Goal: Use online tool/utility: Utilize a website feature to perform a specific function

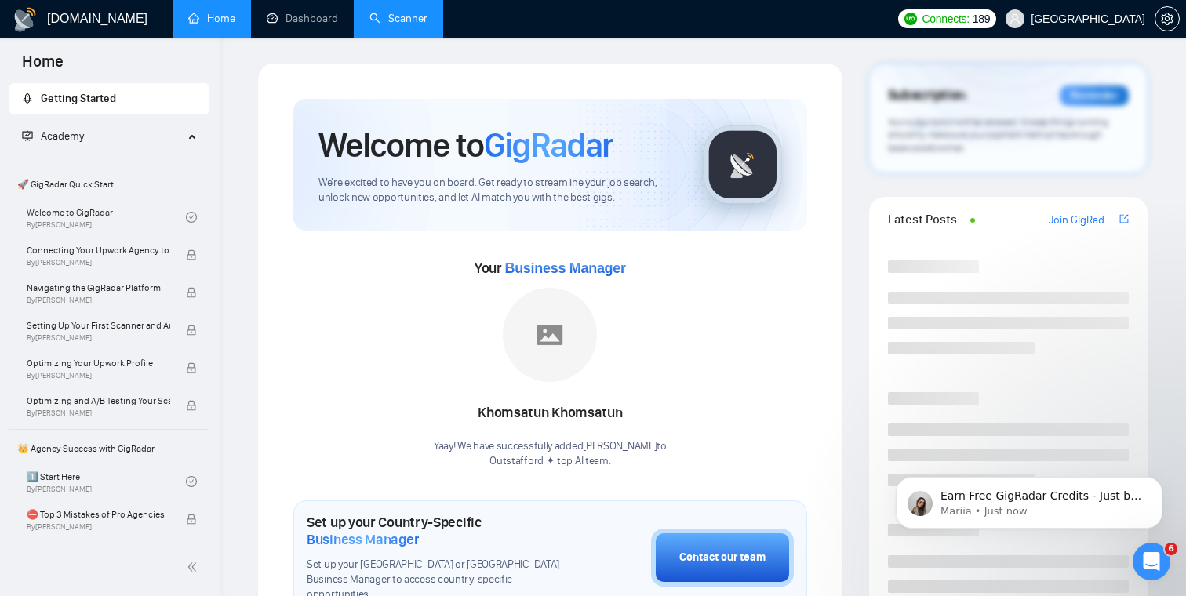
click at [402, 23] on link "Scanner" at bounding box center [398, 18] width 58 height 13
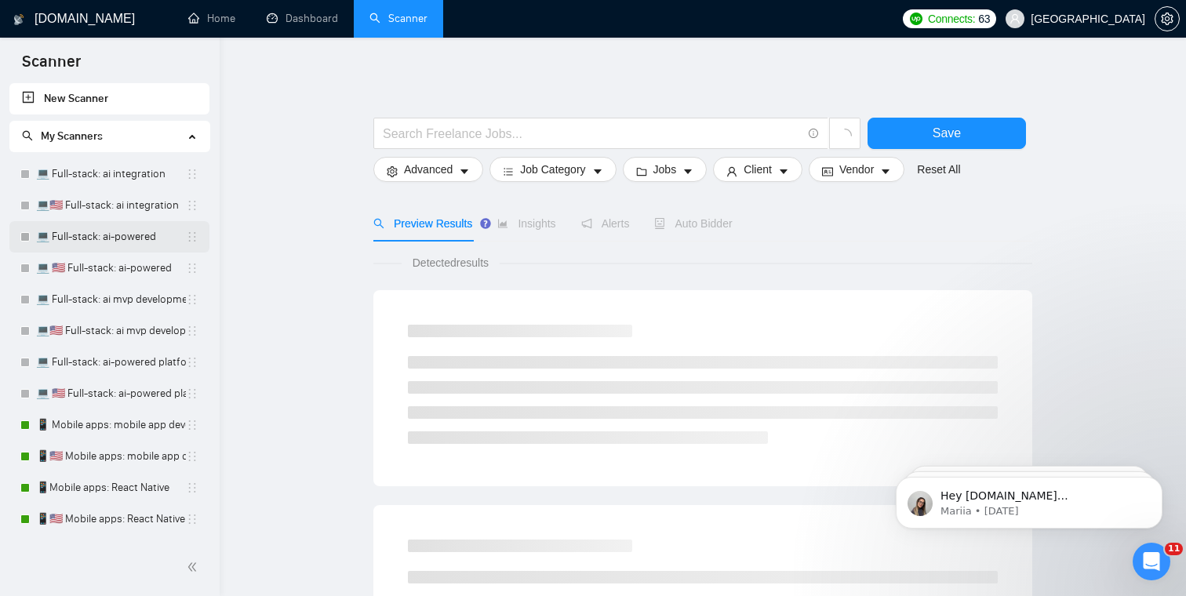
click at [104, 232] on link "💻 Full-stack: ai-powered" at bounding box center [111, 236] width 150 height 31
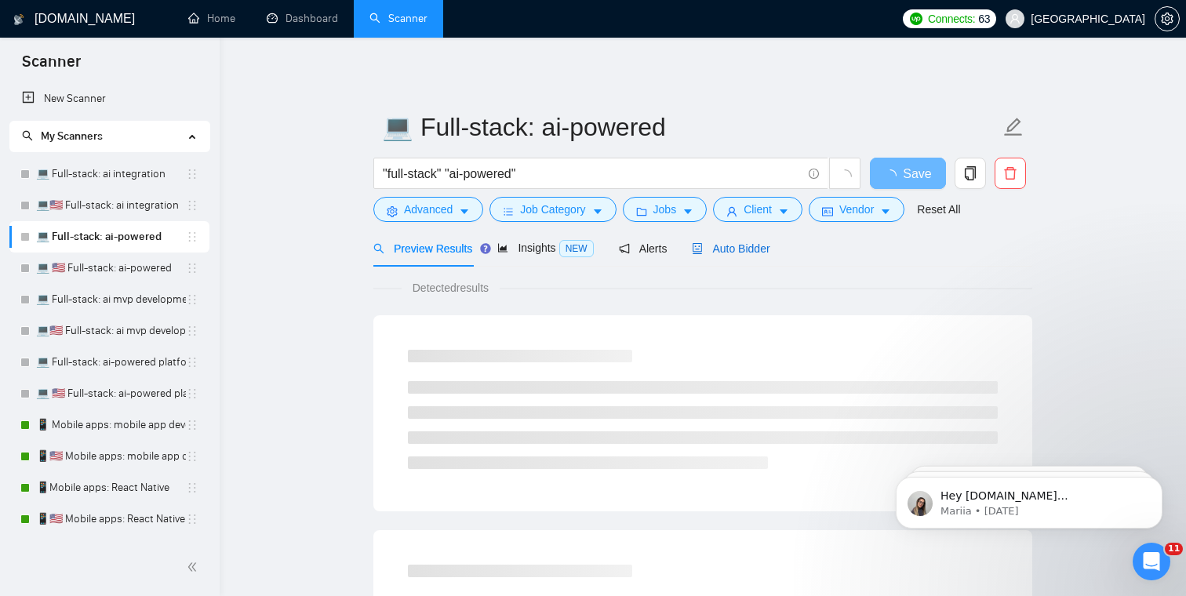
click at [742, 244] on span "Auto Bidder" at bounding box center [731, 248] width 78 height 13
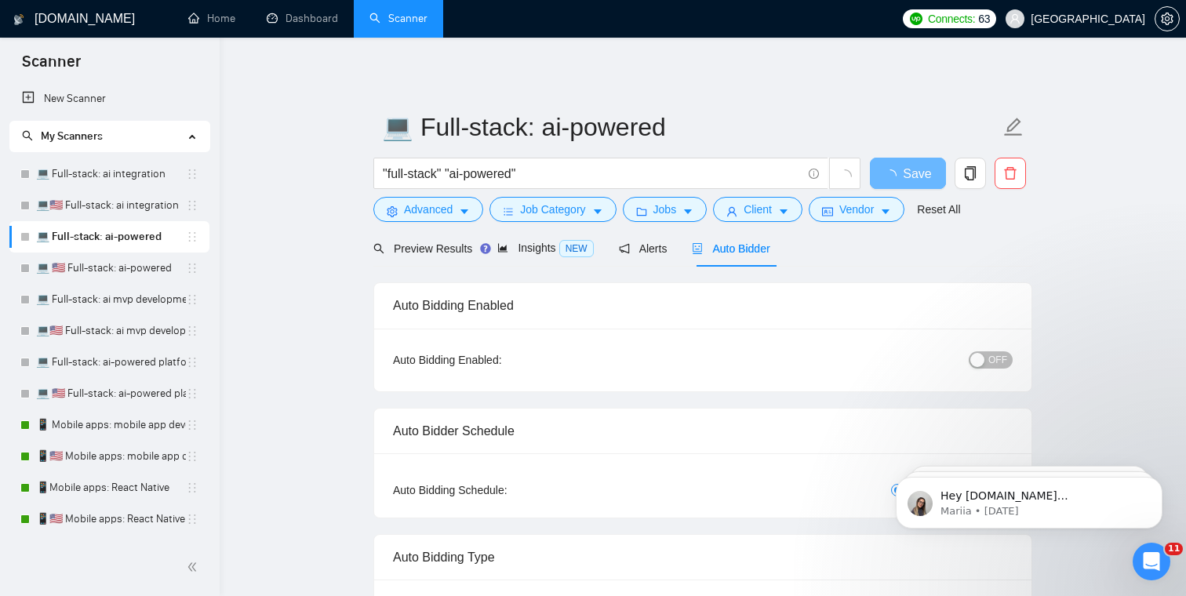
checkbox input "true"
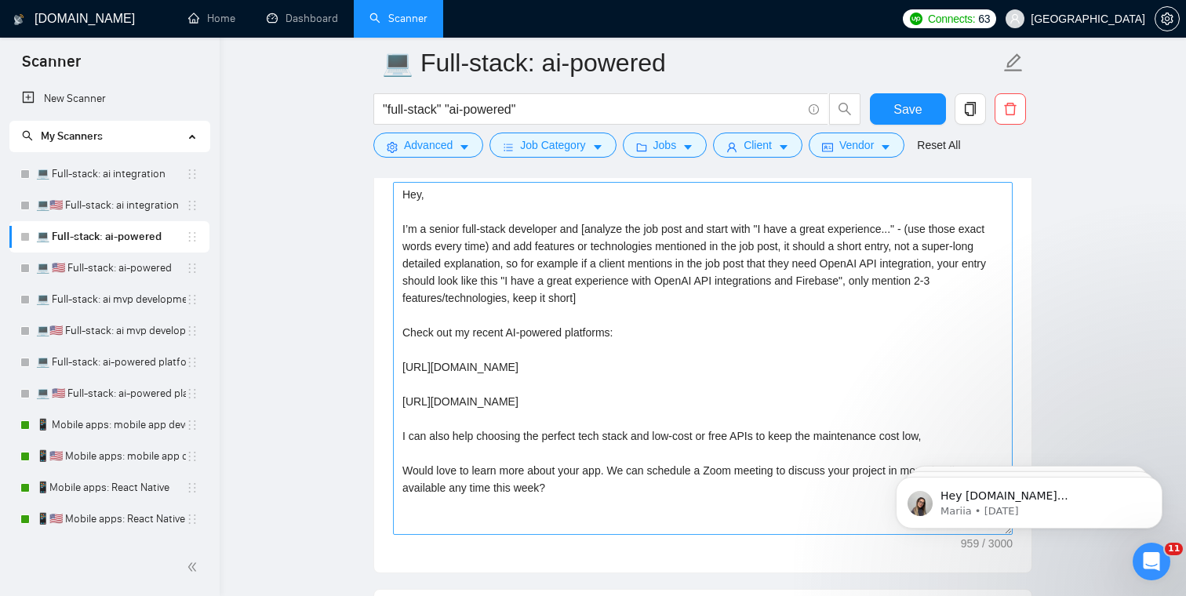
scroll to position [1802, 0]
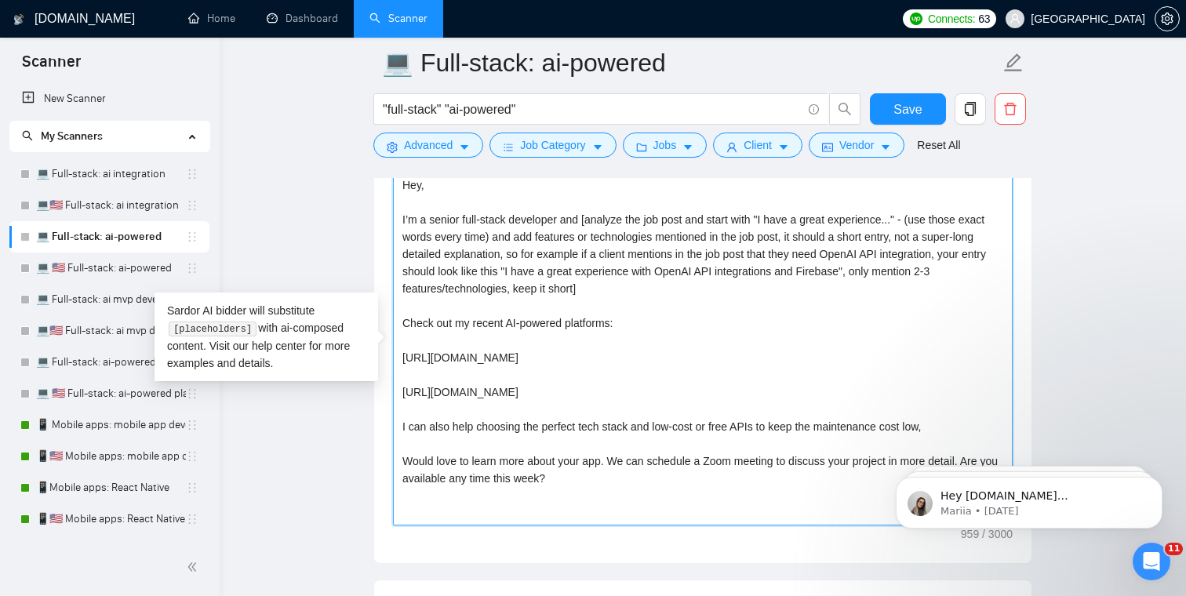
drag, startPoint x: 405, startPoint y: 322, endPoint x: 725, endPoint y: 548, distance: 392.8
click at [726, 549] on div "Cover letter template: Hey, I’m a senior full-stack developer and [analyze the …" at bounding box center [702, 346] width 657 height 433
